Goal: Navigation & Orientation: Find specific page/section

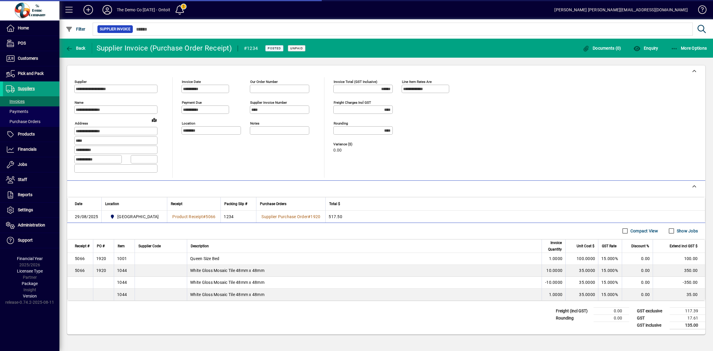
click at [106, 9] on icon at bounding box center [107, 10] width 12 height 10
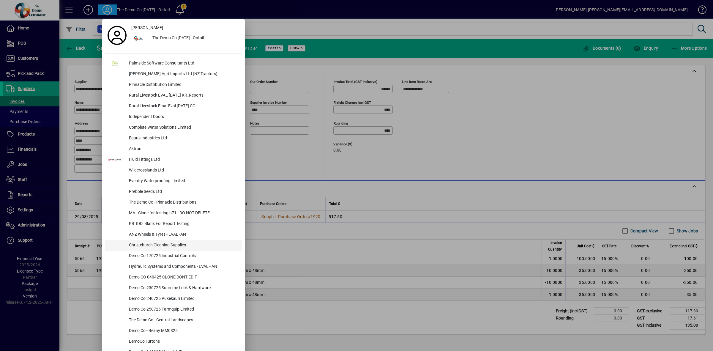
click at [158, 246] on div "Christchurch Cleaning Supplies" at bounding box center [183, 245] width 118 height 11
